Goal: Task Accomplishment & Management: Manage account settings

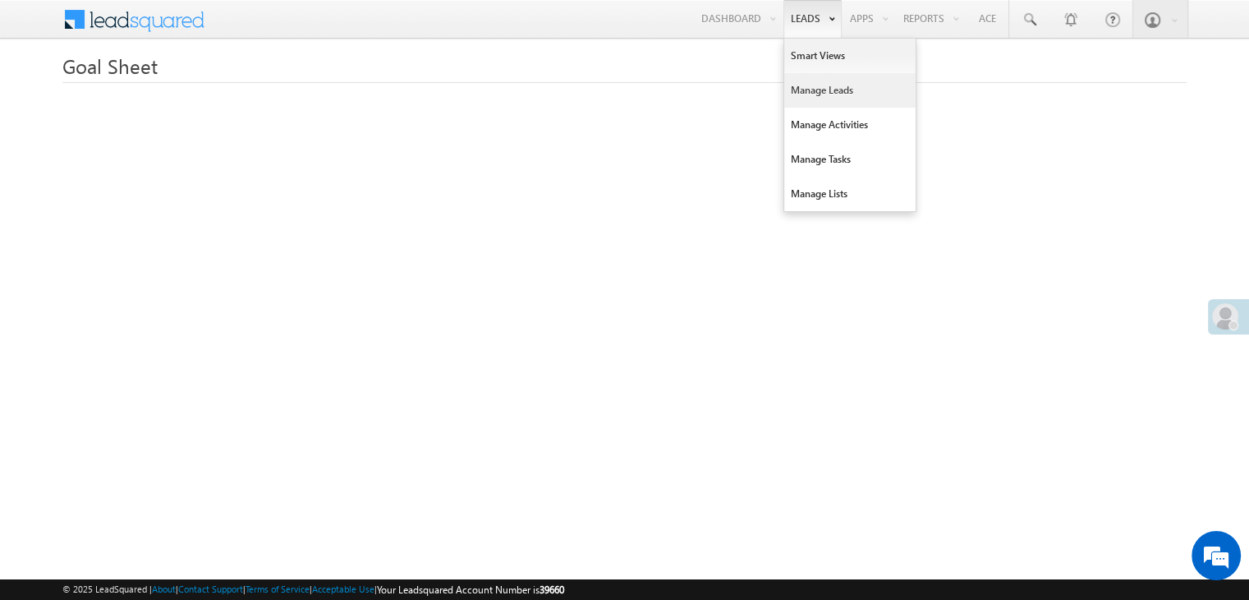
click at [800, 93] on link "Manage Leads" at bounding box center [849, 90] width 131 height 35
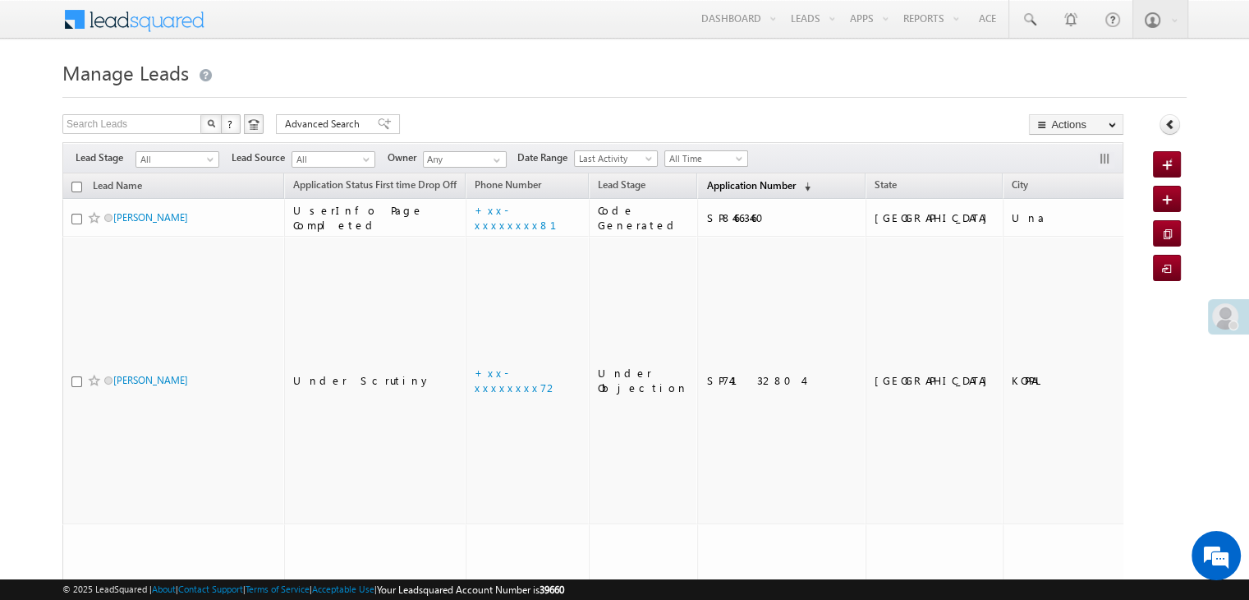
click at [706, 188] on span "Application Number" at bounding box center [750, 185] width 89 height 12
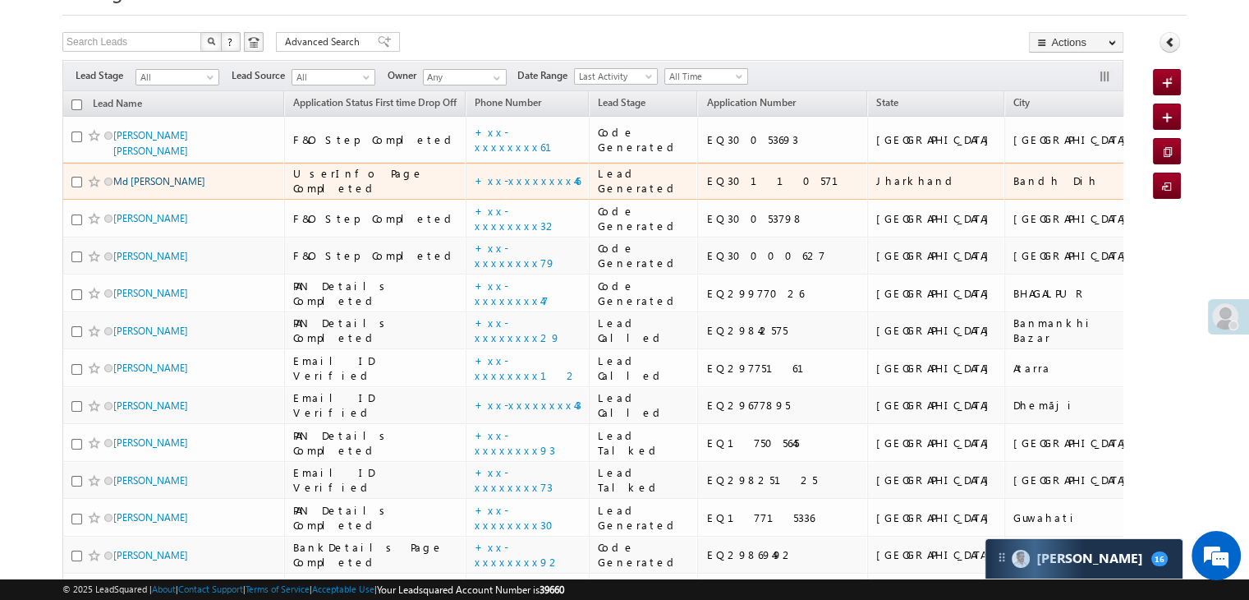
click at [153, 187] on link "Md [PERSON_NAME]" at bounding box center [159, 181] width 92 height 12
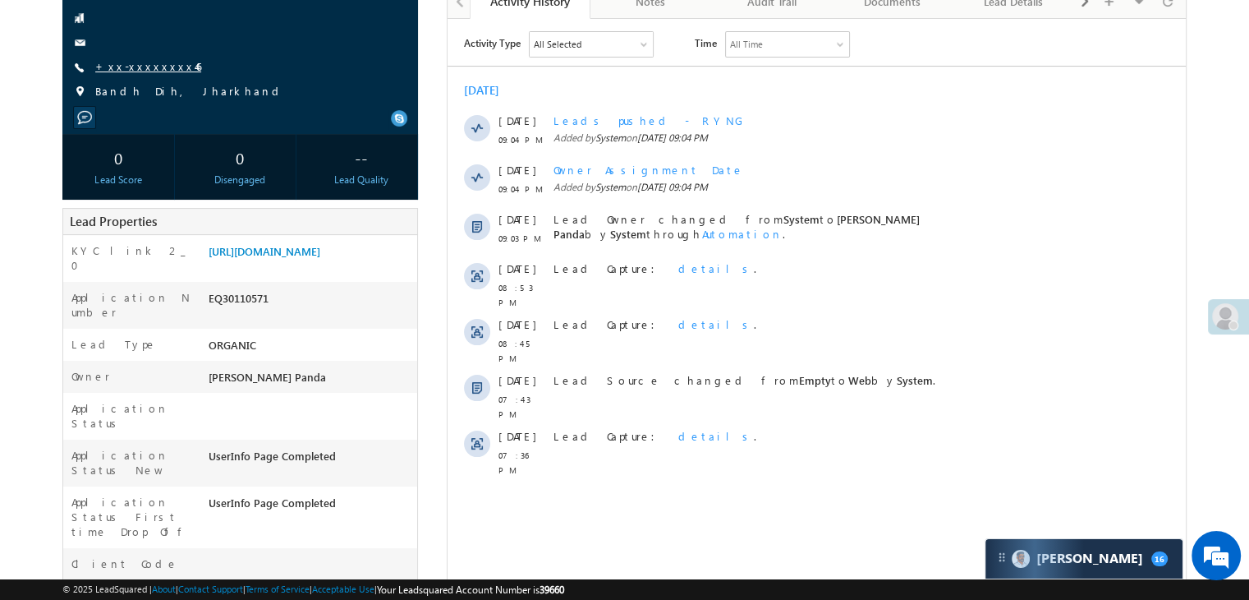
click at [140, 66] on link "+xx-xxxxxxxx46" at bounding box center [148, 66] width 106 height 14
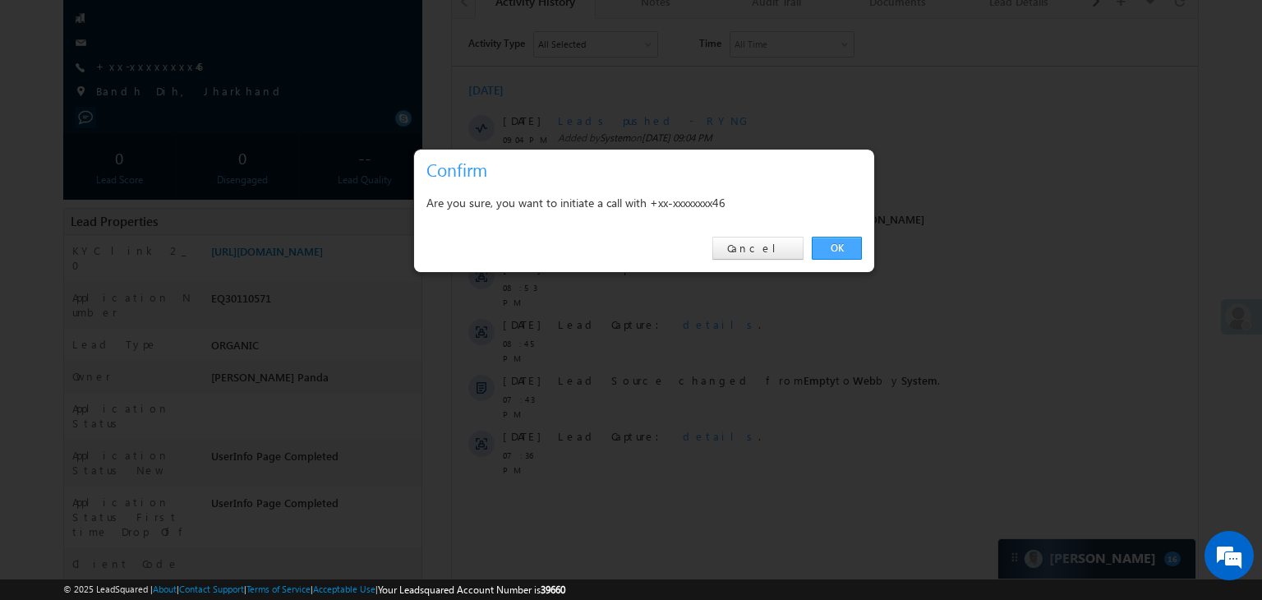
click at [831, 246] on link "OK" at bounding box center [837, 248] width 50 height 23
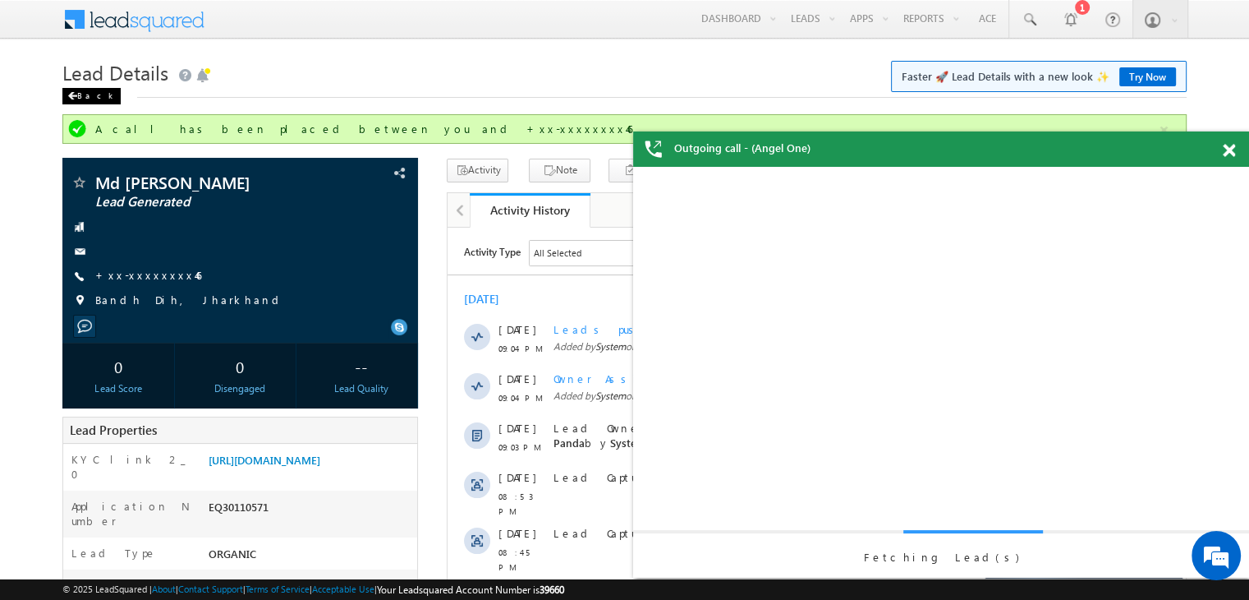
click at [73, 90] on div "Back" at bounding box center [91, 96] width 58 height 16
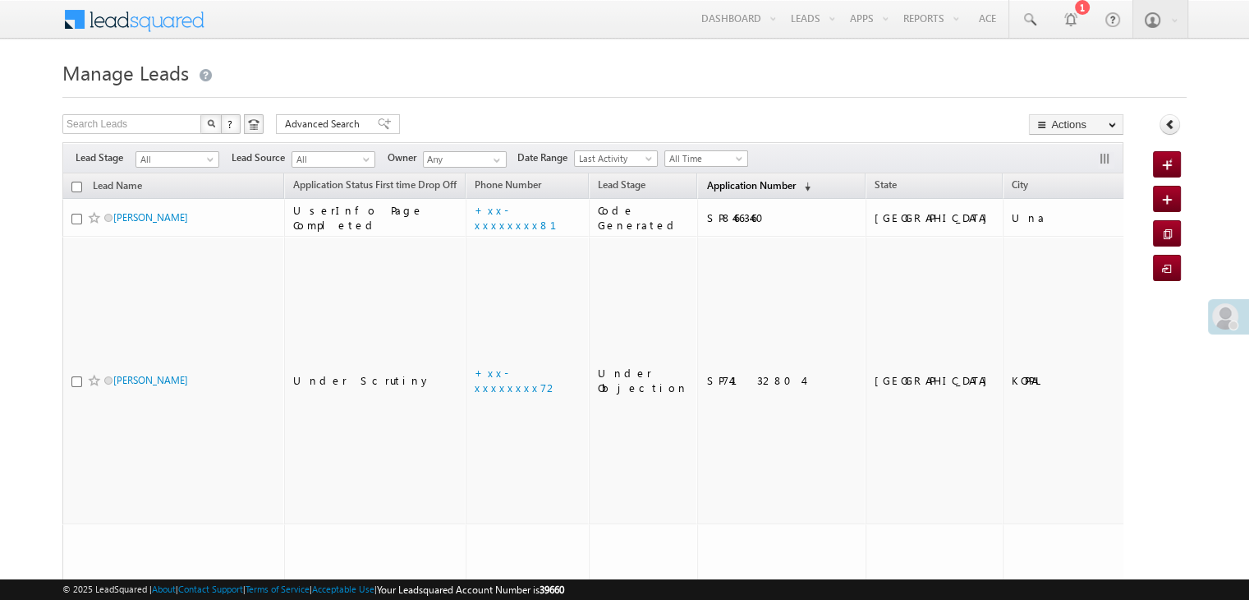
click at [724, 192] on link "Application Number (sorted descending)" at bounding box center [758, 186] width 121 height 21
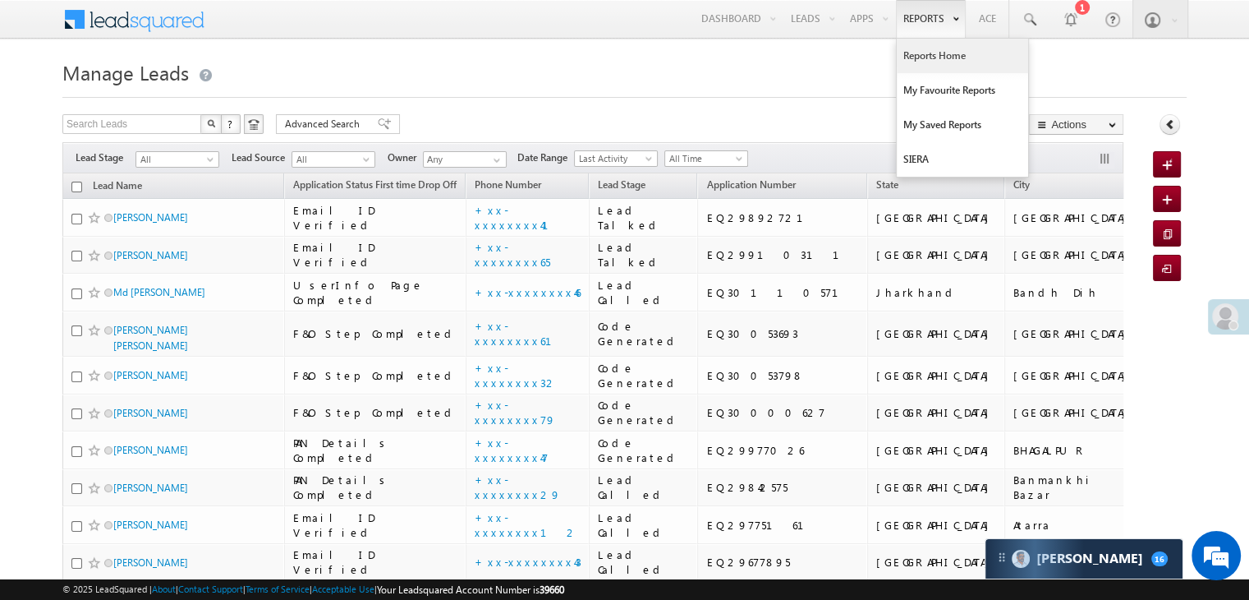
click at [928, 55] on link "Reports Home" at bounding box center [962, 56] width 131 height 35
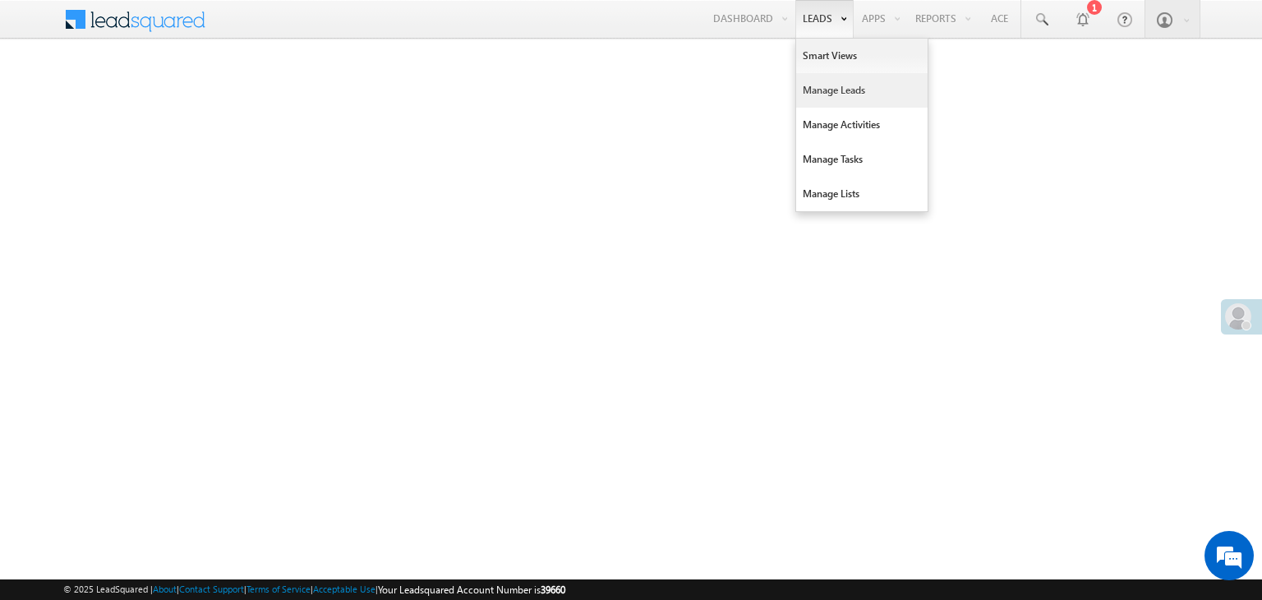
click at [822, 88] on link "Manage Leads" at bounding box center [861, 90] width 131 height 35
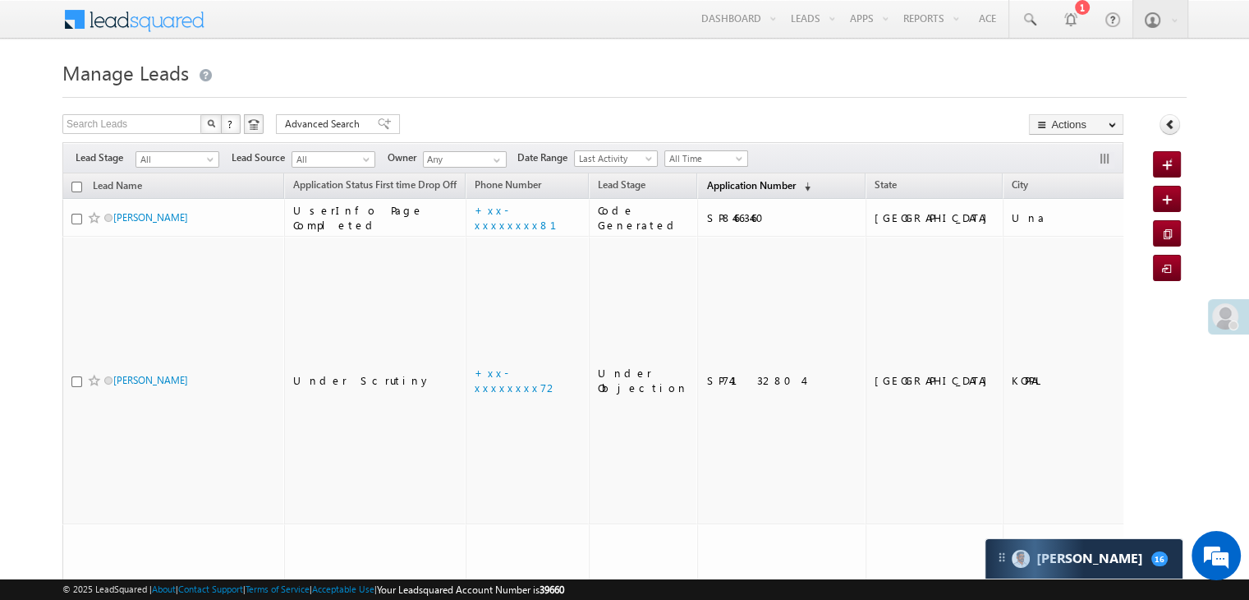
click at [706, 185] on span "Application Number" at bounding box center [750, 185] width 89 height 12
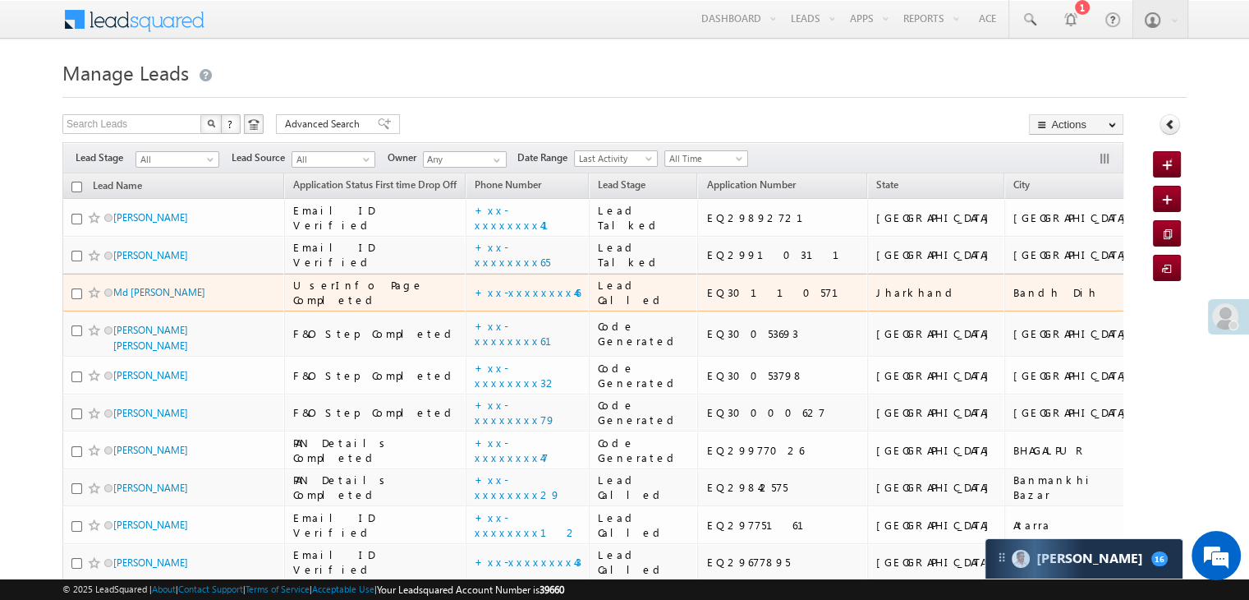
scroll to position [164, 0]
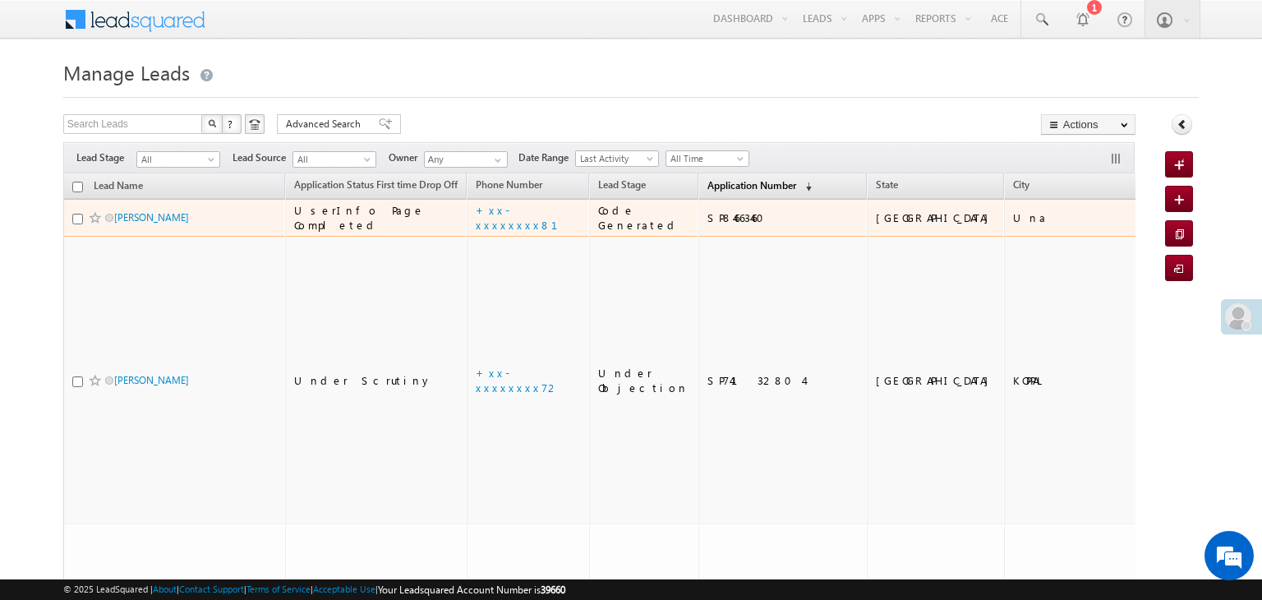
click at [707, 190] on span "Application Number" at bounding box center [751, 185] width 89 height 12
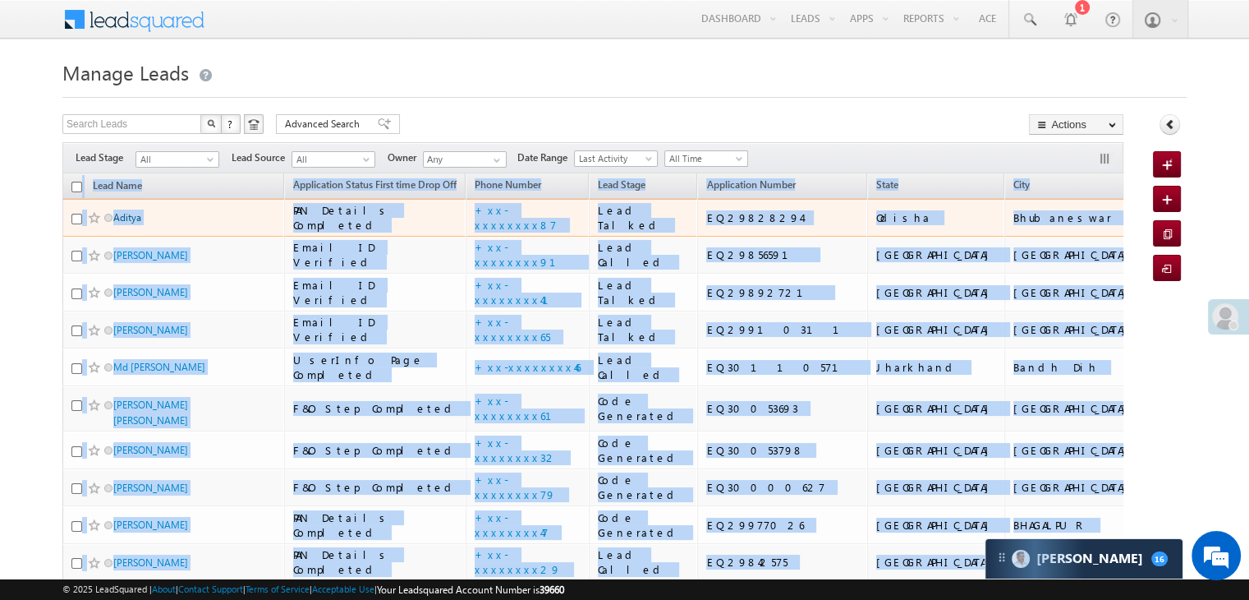
click at [122, 223] on link "Aditya" at bounding box center [127, 217] width 28 height 12
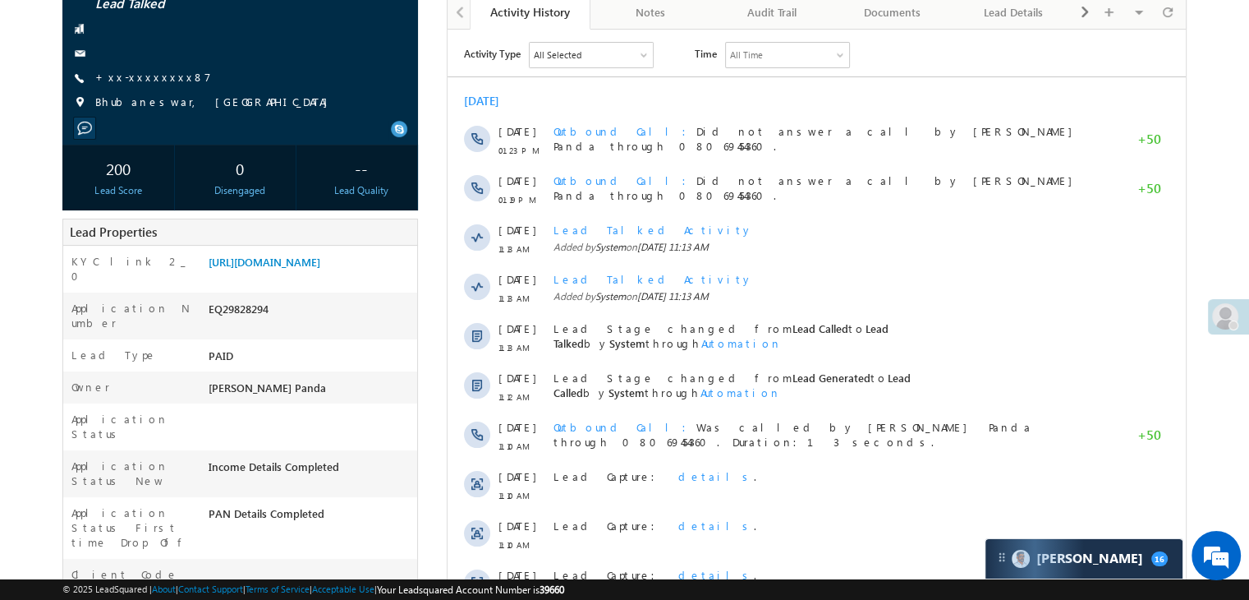
scroll to position [164, 0]
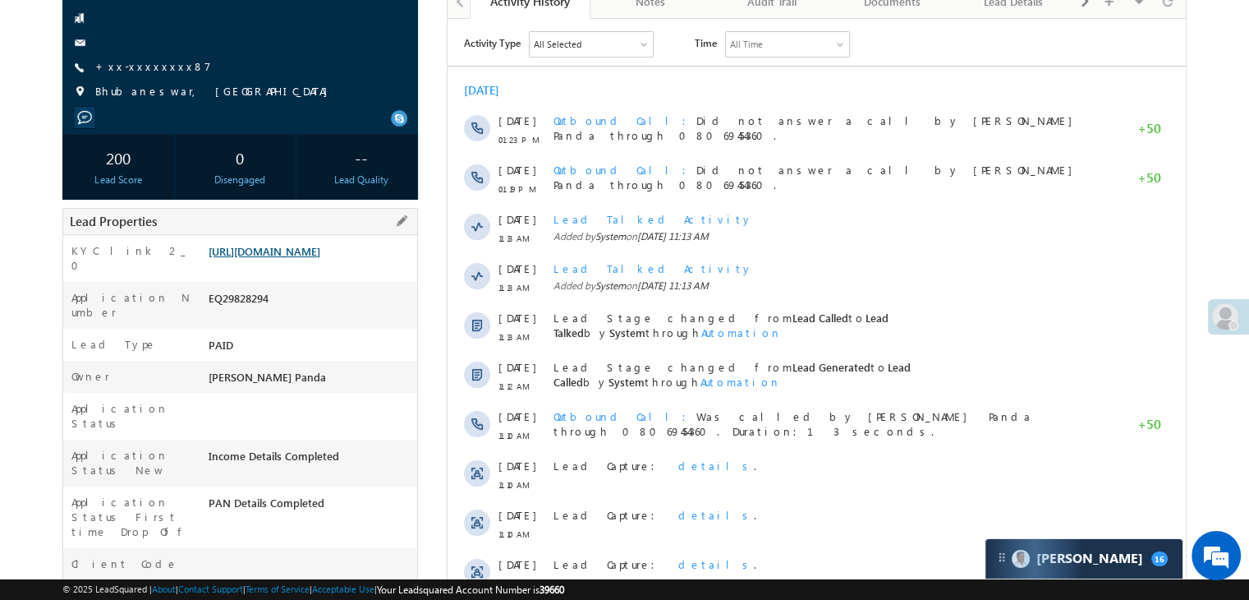
click at [320, 258] on link "[URL][DOMAIN_NAME]" at bounding box center [265, 251] width 112 height 14
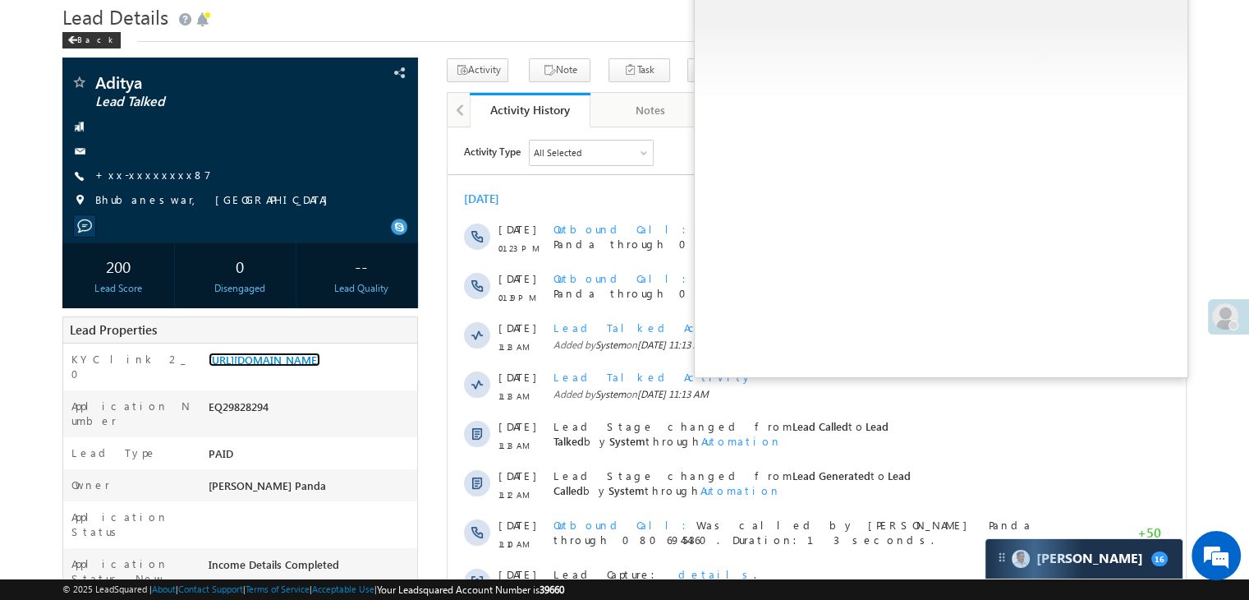
scroll to position [0, 0]
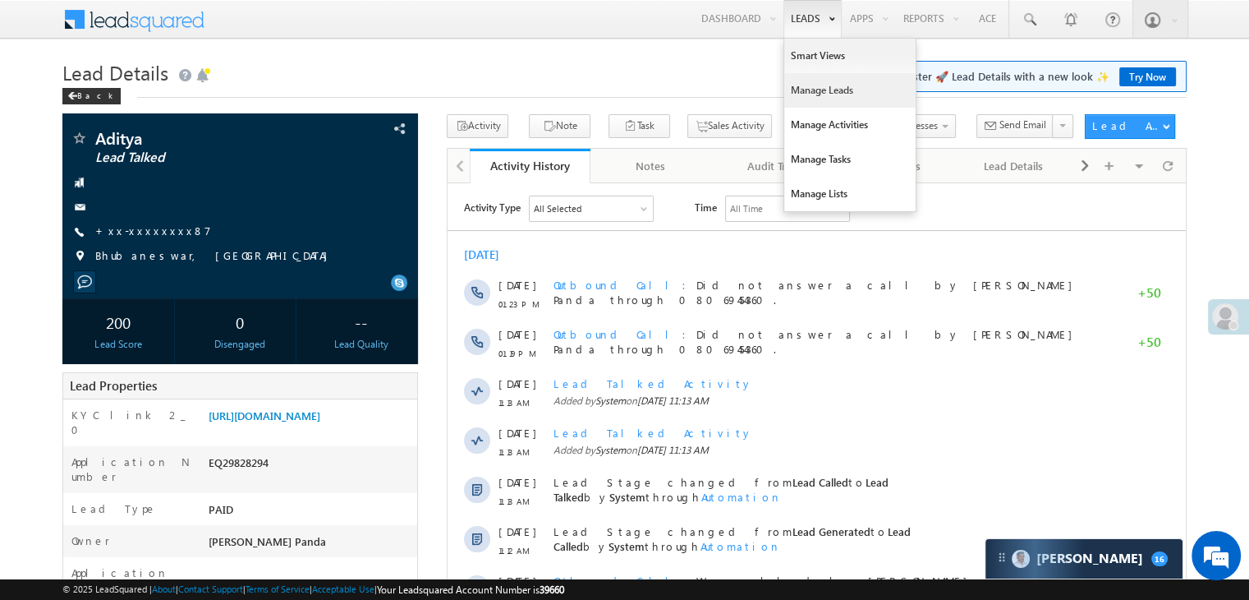
click at [807, 84] on link "Manage Leads" at bounding box center [849, 90] width 131 height 35
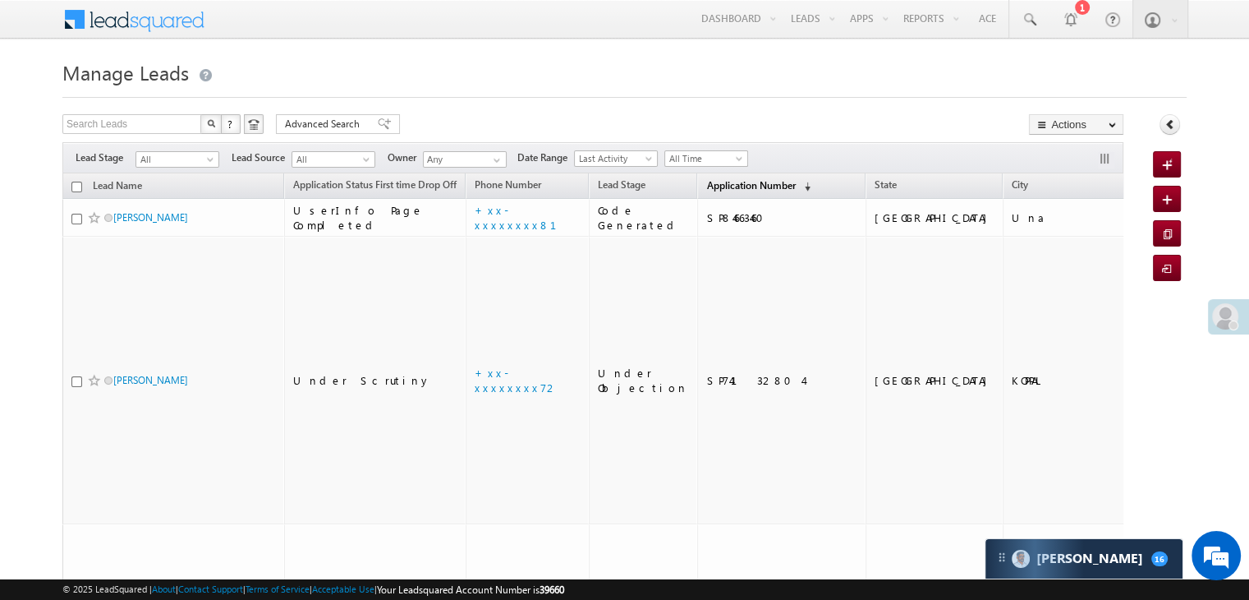
click at [706, 185] on span "Application Number" at bounding box center [750, 185] width 89 height 12
